Goal: Information Seeking & Learning: Learn about a topic

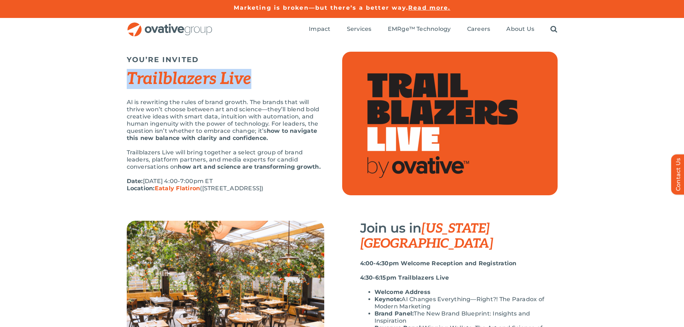
drag, startPoint x: 254, startPoint y: 80, endPoint x: 141, endPoint y: 84, distance: 113.5
click at [132, 84] on h2 "Trailblazers Live" at bounding box center [225, 78] width 197 height 19
drag, startPoint x: 141, startPoint y: 85, endPoint x: 130, endPoint y: 81, distance: 10.9
click at [132, 81] on em "Trailblazers Live" at bounding box center [189, 79] width 125 height 20
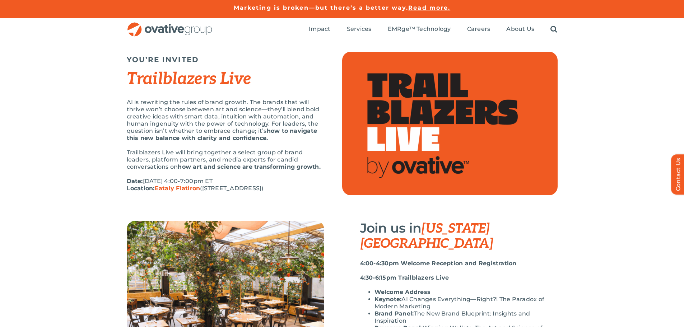
click at [129, 81] on em "Trailblazers Live" at bounding box center [189, 79] width 125 height 20
click at [128, 81] on em "Trailblazers Live" at bounding box center [189, 79] width 125 height 20
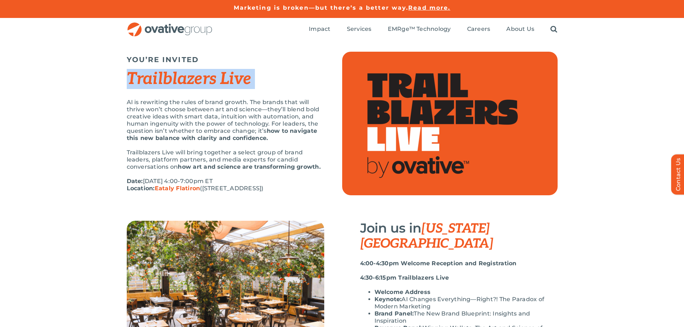
click at [128, 81] on em "Trailblazers Live" at bounding box center [189, 79] width 125 height 20
copy div "Trailblazers Live"
click at [163, 27] on img "OG_Full_horizontal_RGB" at bounding box center [170, 29] width 86 height 15
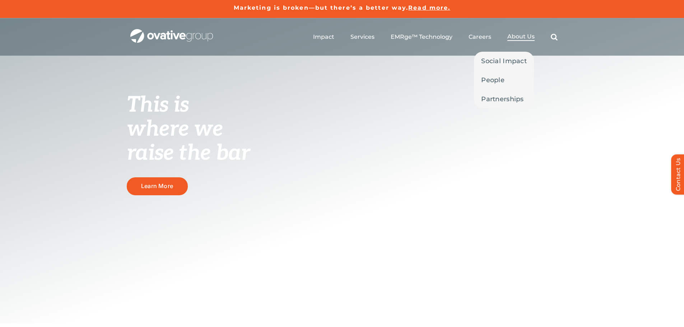
click at [517, 36] on span "About Us" at bounding box center [520, 36] width 27 height 7
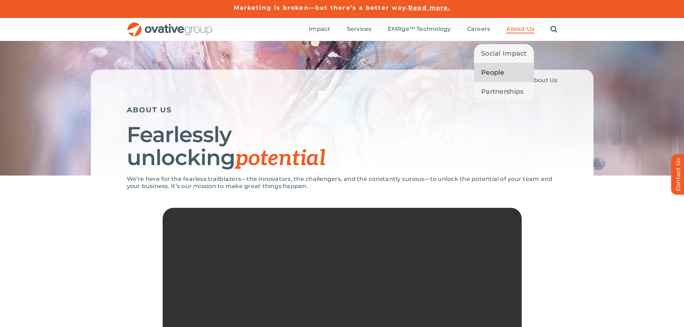
click at [499, 74] on span "People" at bounding box center [492, 72] width 23 height 10
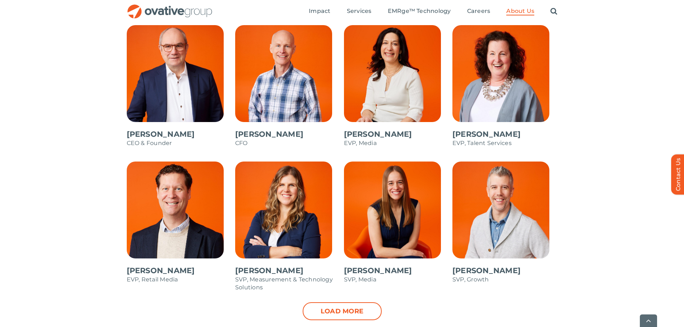
scroll to position [646, 0]
